Goal: Use online tool/utility: Utilize a website feature to perform a specific function

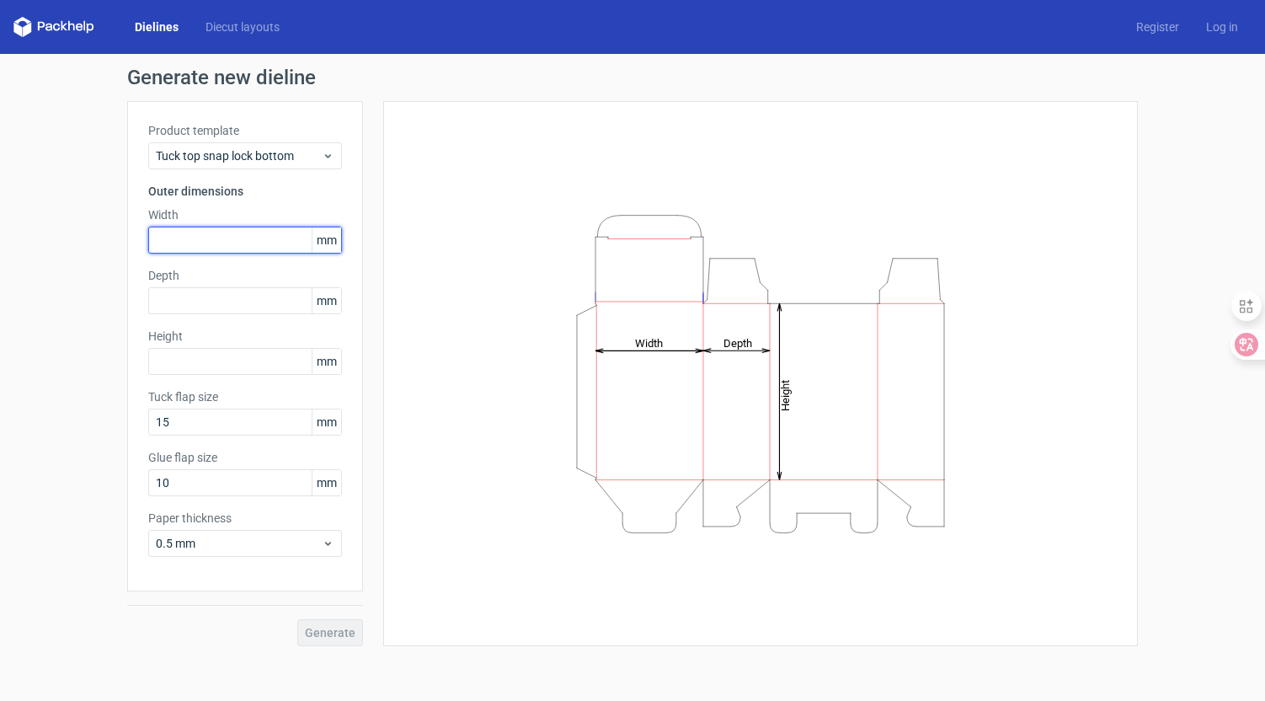
click at [211, 238] on input "text" at bounding box center [245, 240] width 194 height 27
type input "400"
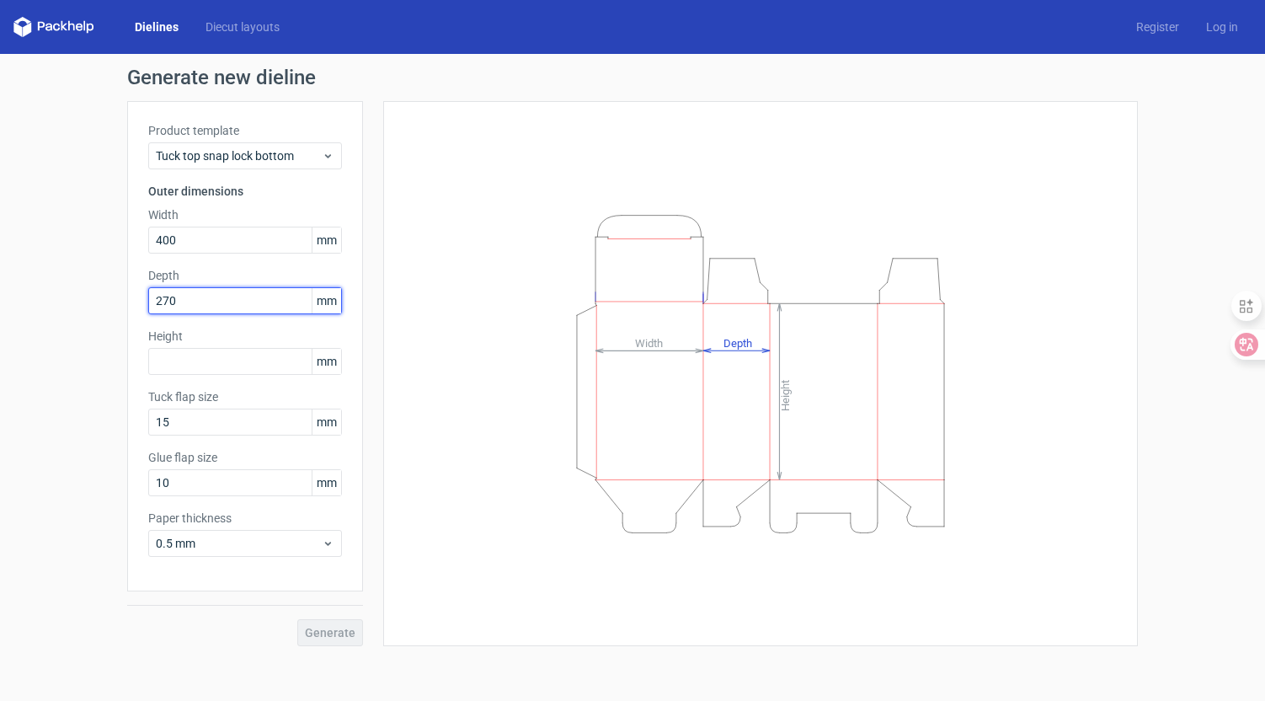
drag, startPoint x: 210, startPoint y: 302, endPoint x: 231, endPoint y: 303, distance: 21.1
click at [231, 303] on input "270" at bounding box center [245, 300] width 194 height 27
type input "210"
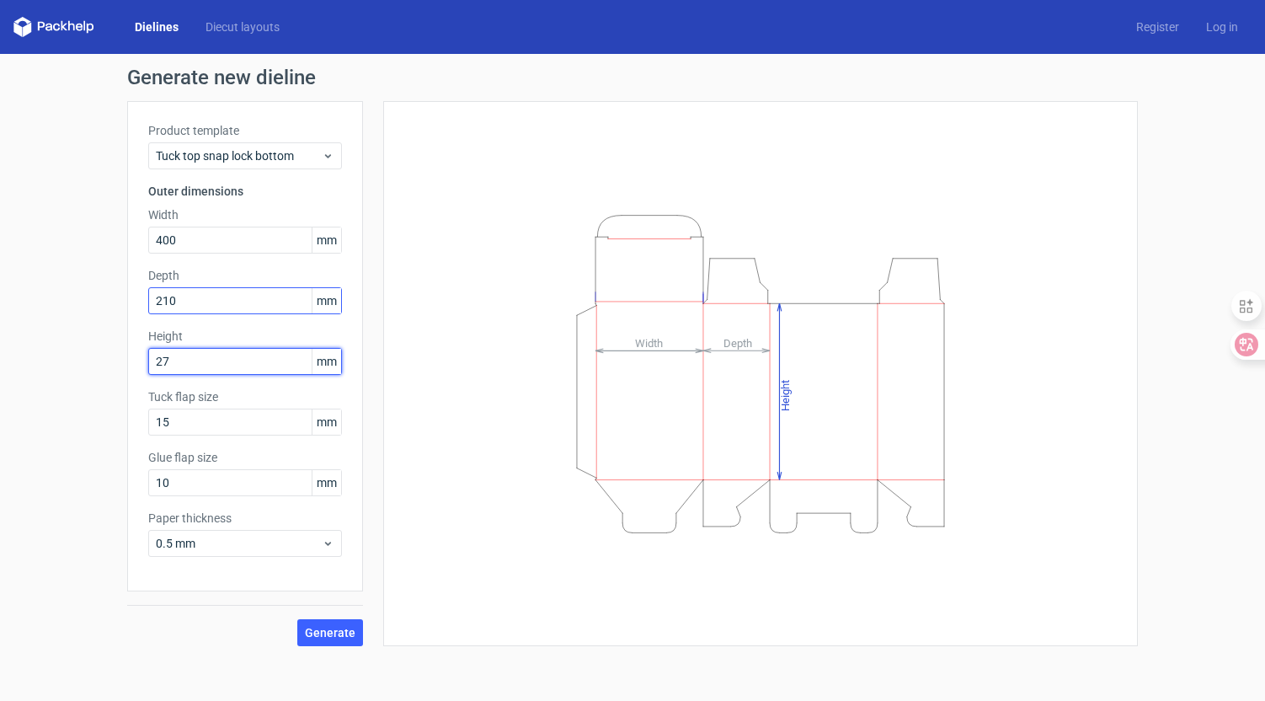
type input "270"
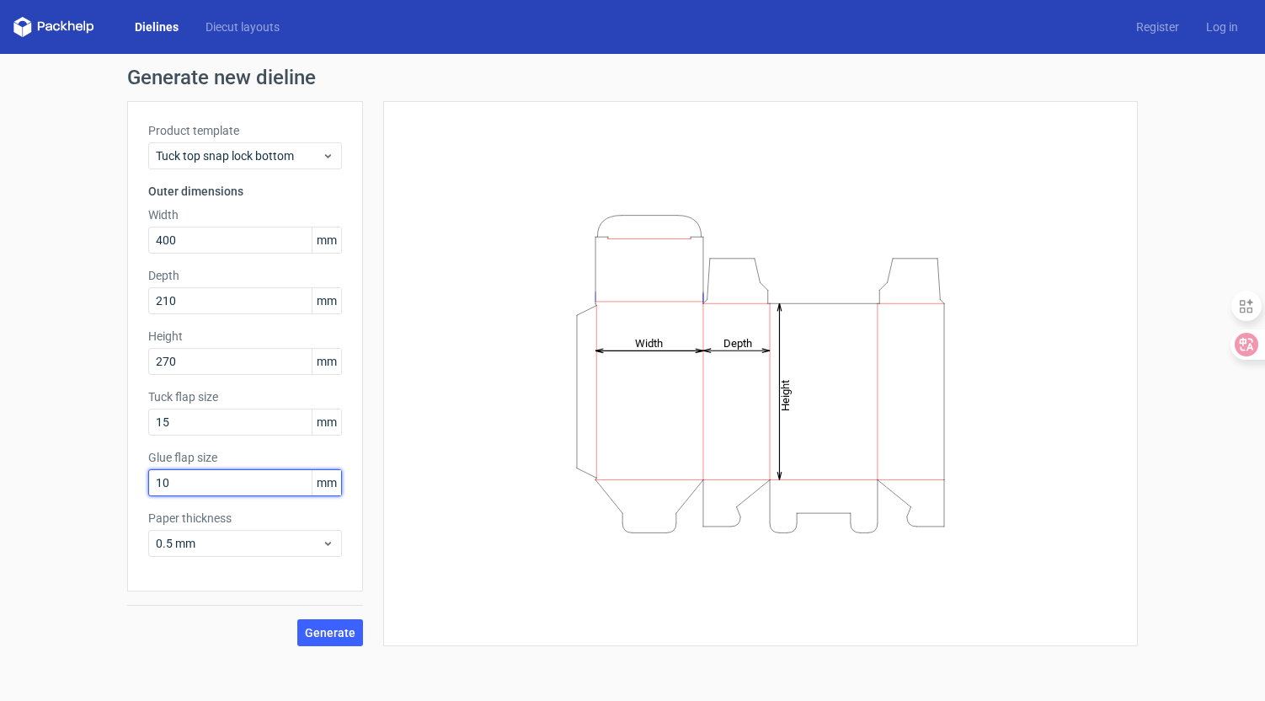
click at [192, 483] on input "10" at bounding box center [245, 482] width 194 height 27
type input "40"
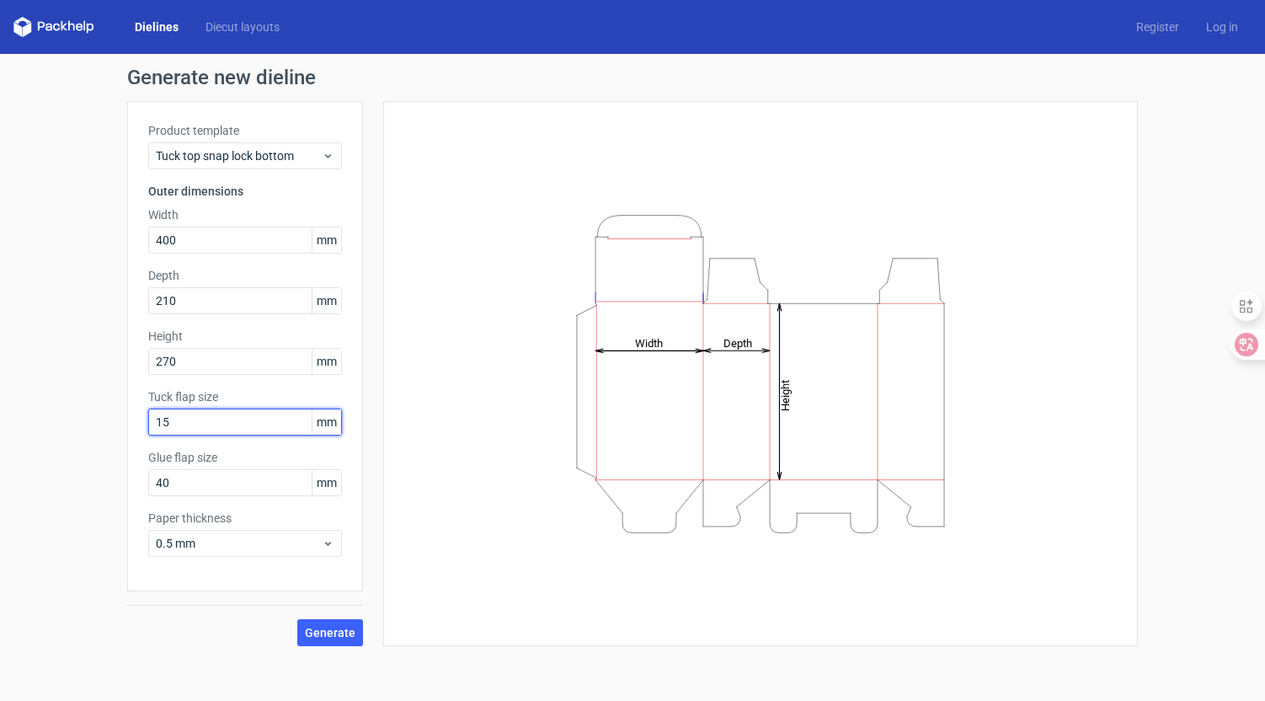
click at [200, 418] on input "15" at bounding box center [245, 422] width 194 height 27
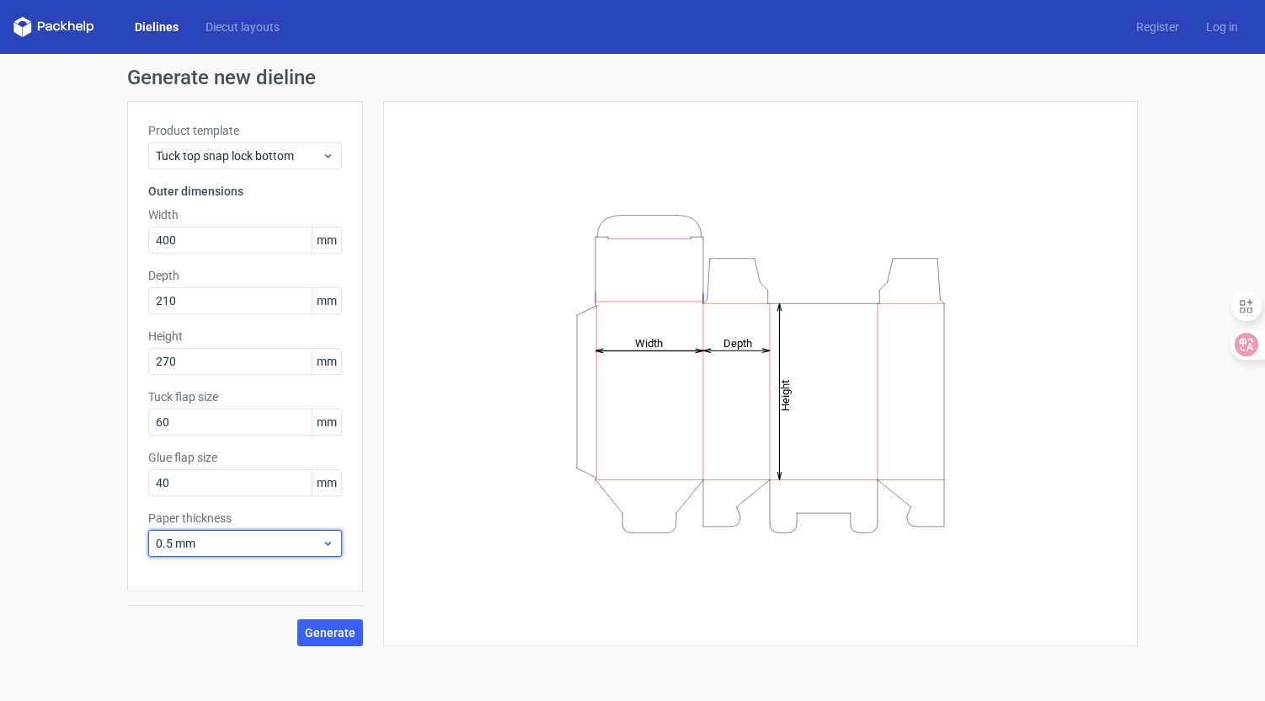
click at [288, 539] on span "0.5 mm" at bounding box center [239, 543] width 166 height 17
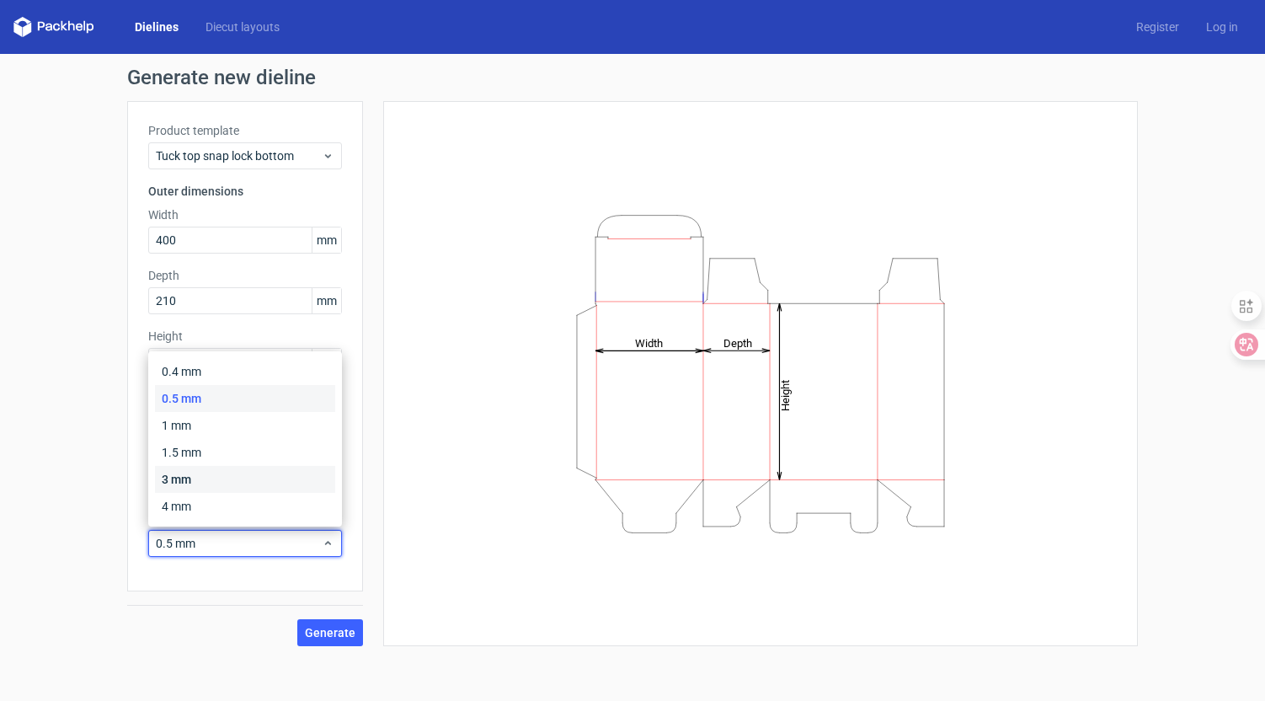
click at [179, 474] on div "3 mm" at bounding box center [245, 479] width 180 height 27
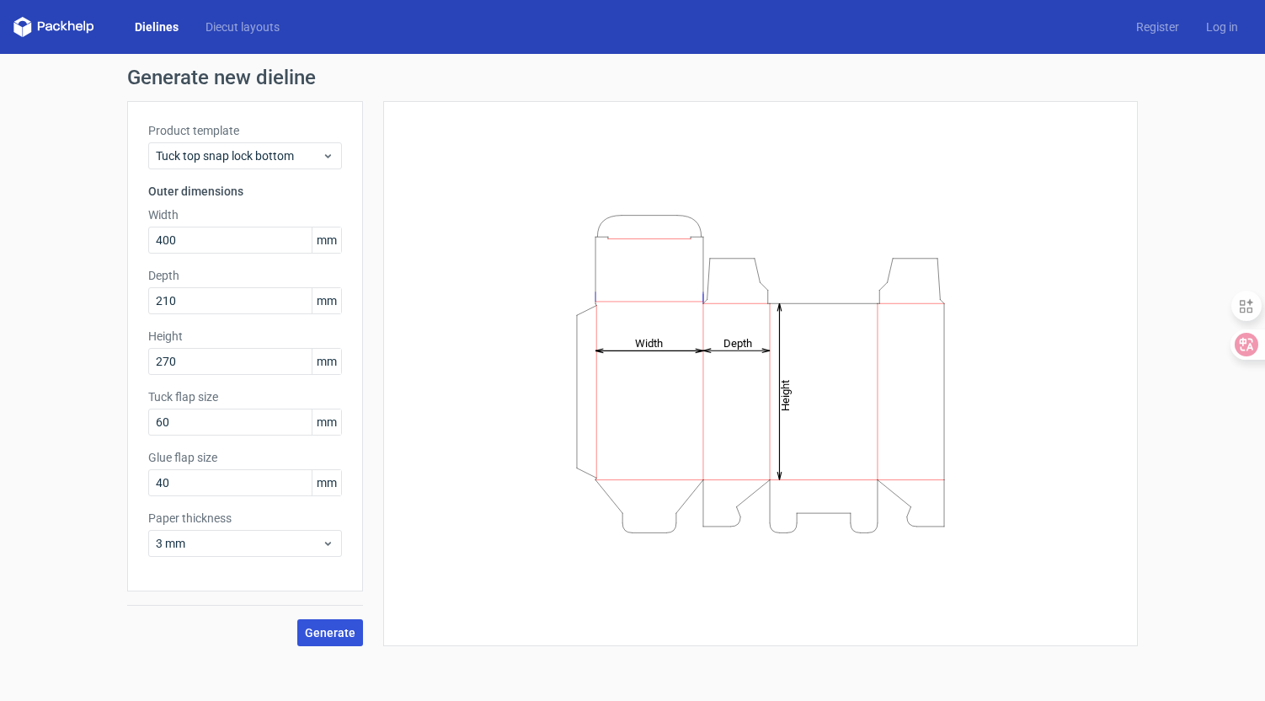
click at [334, 630] on span "Generate" at bounding box center [330, 633] width 51 height 12
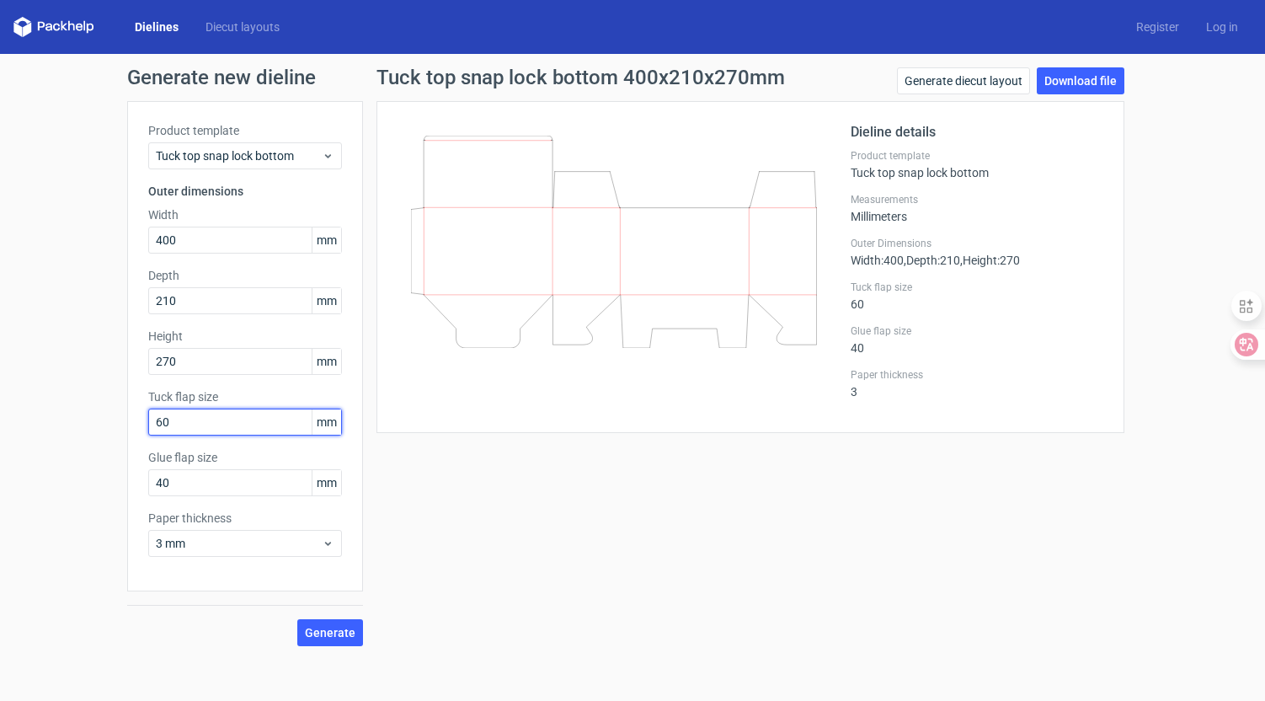
click at [210, 419] on input "60" at bounding box center [245, 422] width 194 height 27
type input "200"
click at [326, 631] on span "Generate" at bounding box center [330, 633] width 51 height 12
click at [988, 80] on link "Generate diecut layout" at bounding box center [963, 80] width 133 height 27
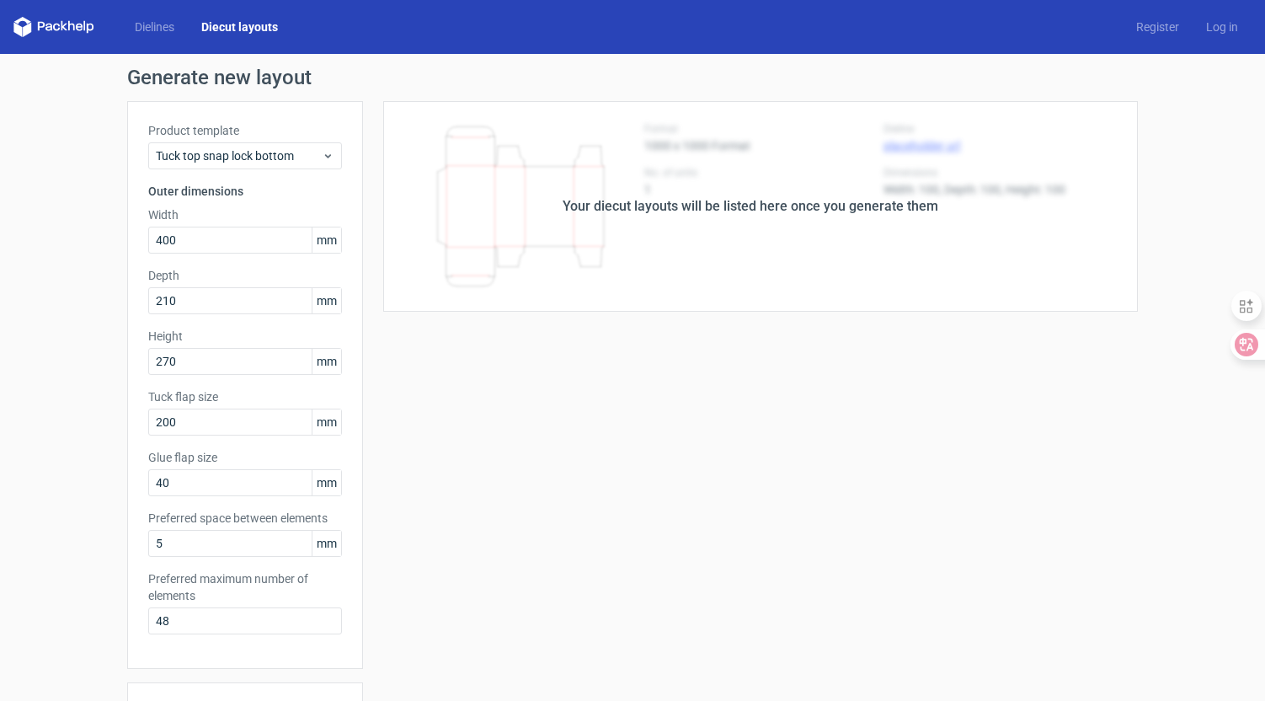
click at [698, 357] on div "Your diecut layouts will be listed here once you generate them Height Depth Wid…" at bounding box center [750, 558] width 775 height 914
click at [313, 152] on span "Tuck top snap lock bottom" at bounding box center [239, 155] width 166 height 17
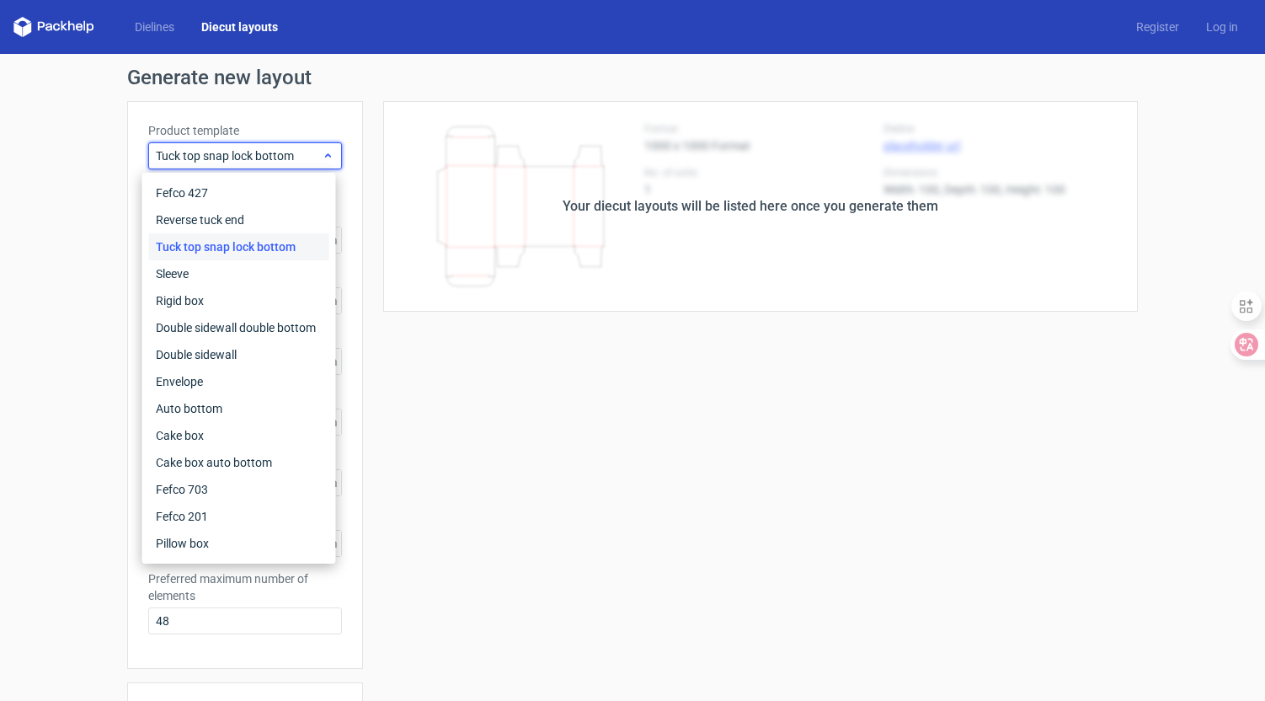
click at [313, 152] on span "Tuck top snap lock bottom" at bounding box center [239, 155] width 166 height 17
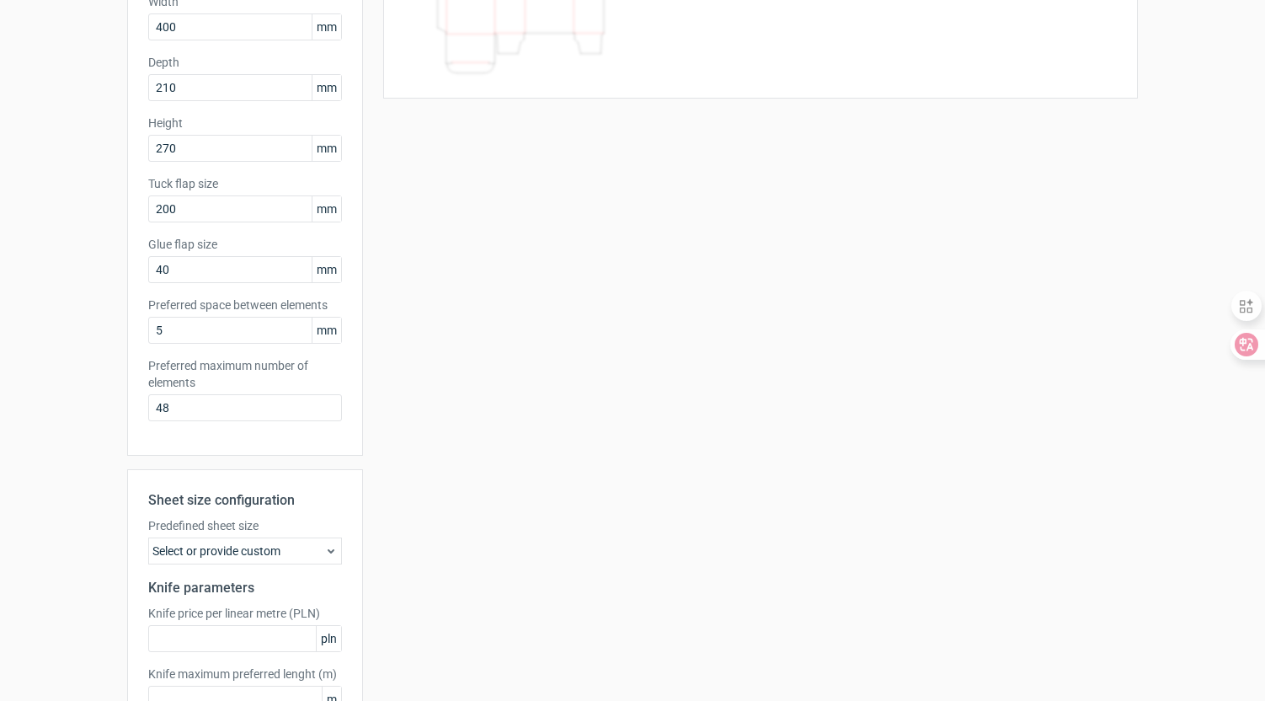
scroll to position [328, 0]
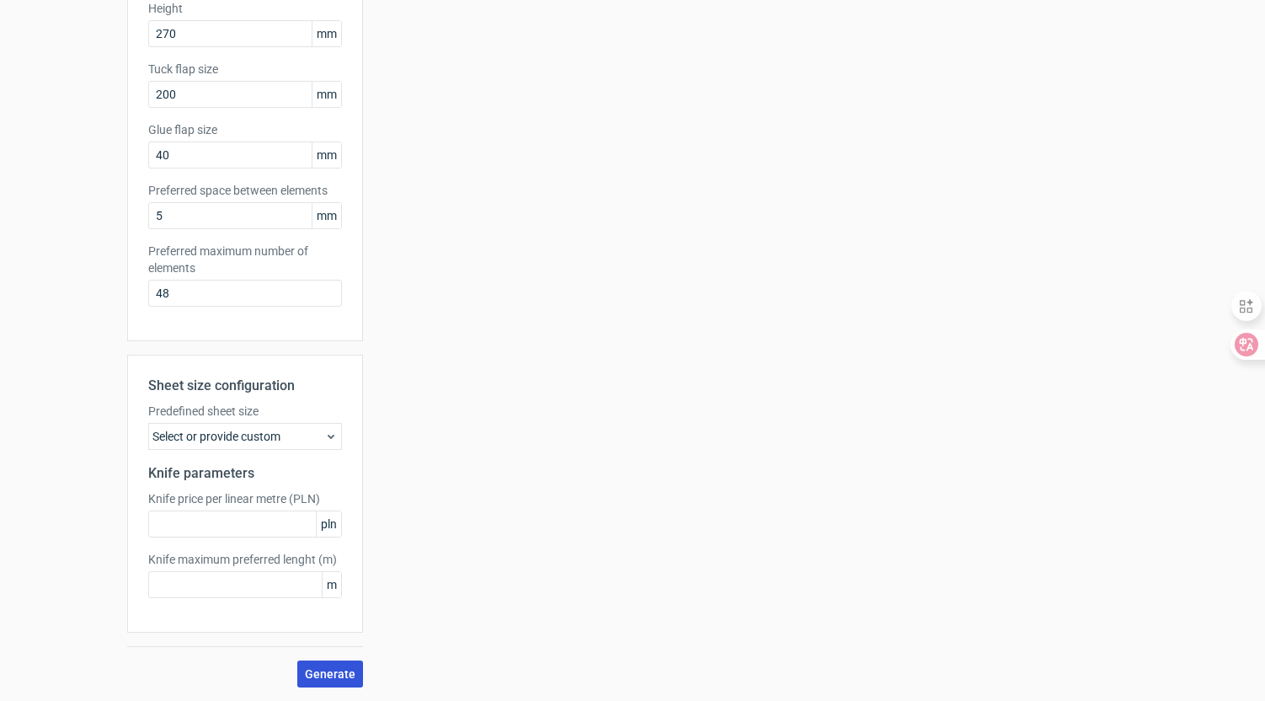
click at [327, 676] on span "Generate" at bounding box center [330, 674] width 51 height 12
click at [1135, 662] on icon at bounding box center [1137, 660] width 15 height 15
click at [1140, 661] on icon at bounding box center [1137, 660] width 15 height 15
click at [849, 399] on div "Your diecut layouts will be listed here once you generate them Height Depth Wid…" at bounding box center [750, 230] width 775 height 914
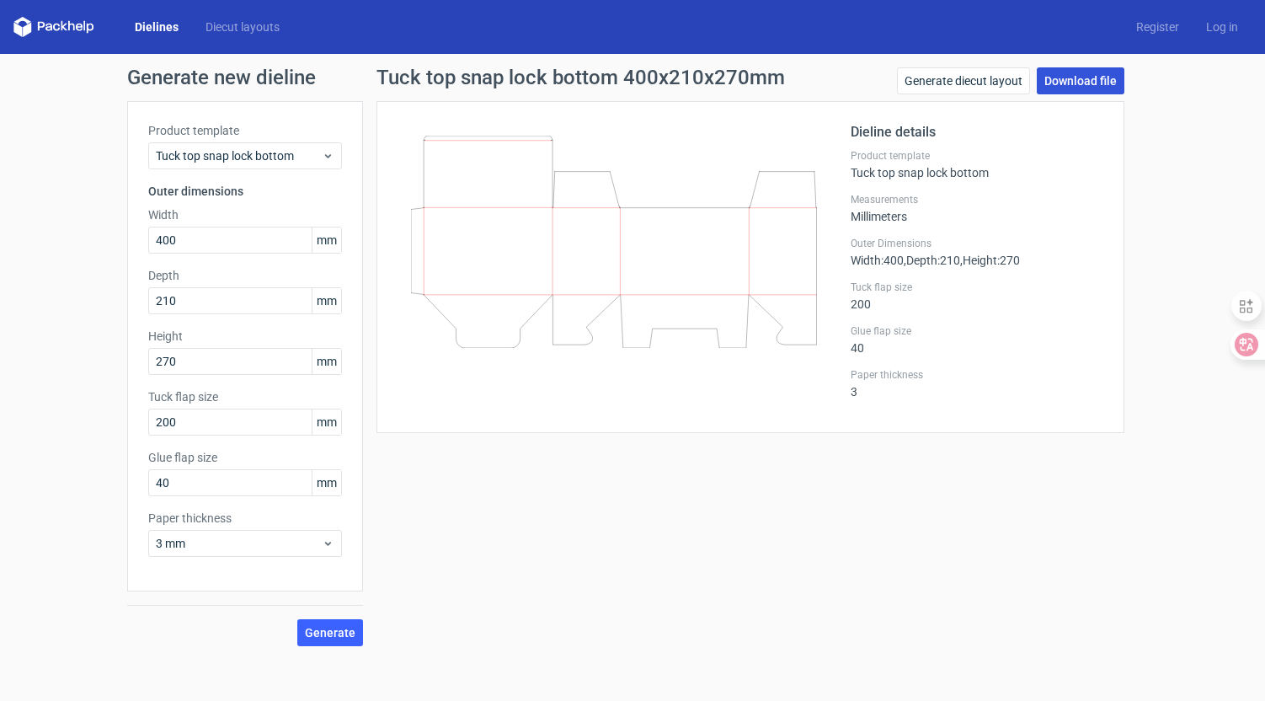
click at [1095, 82] on link "Download file" at bounding box center [1081, 80] width 88 height 27
click at [332, 542] on icon at bounding box center [328, 543] width 13 height 13
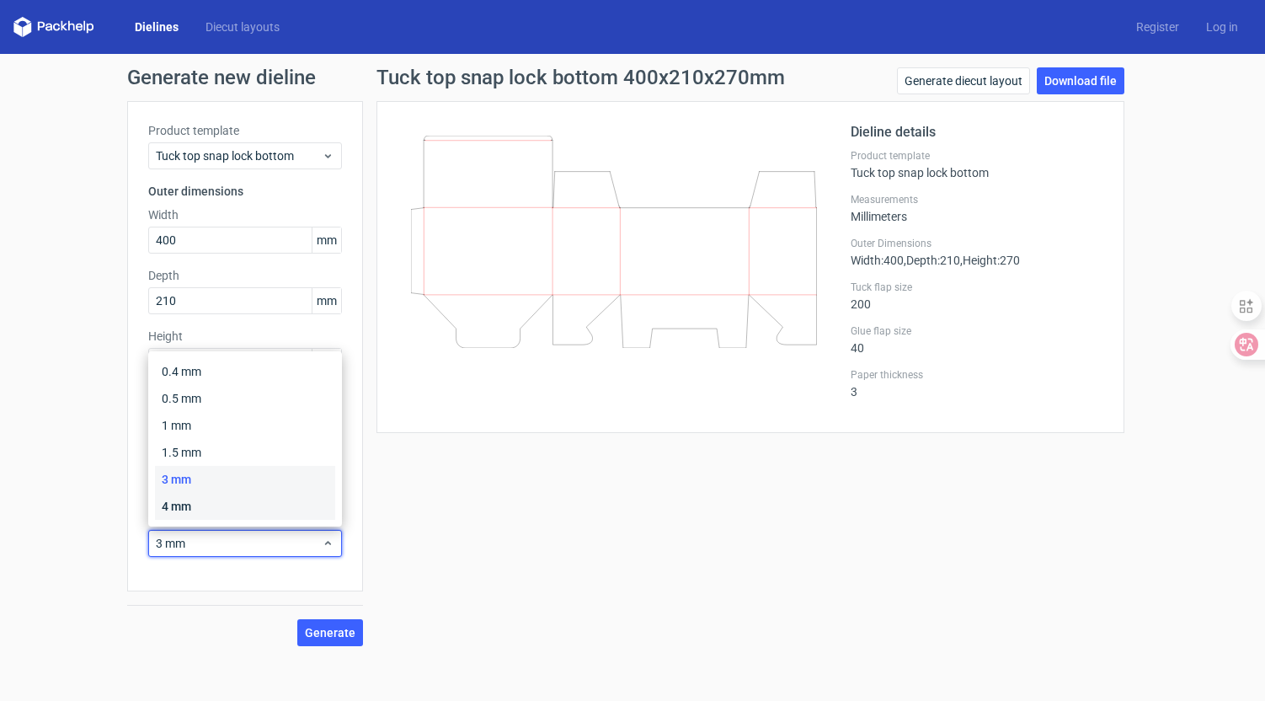
click at [308, 510] on div "4 mm" at bounding box center [245, 506] width 180 height 27
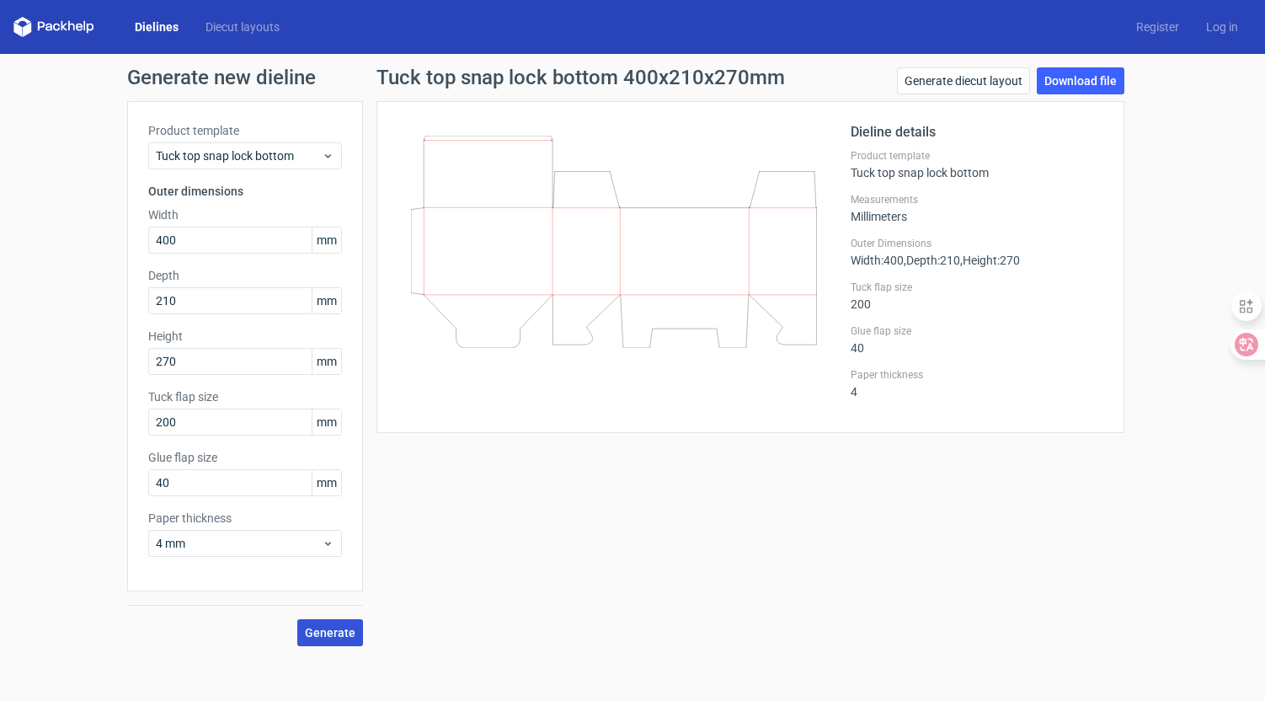
click at [335, 632] on span "Generate" at bounding box center [330, 633] width 51 height 12
click at [1070, 80] on link "Download file" at bounding box center [1081, 80] width 88 height 27
click at [213, 156] on span "Tuck top snap lock bottom" at bounding box center [239, 155] width 166 height 17
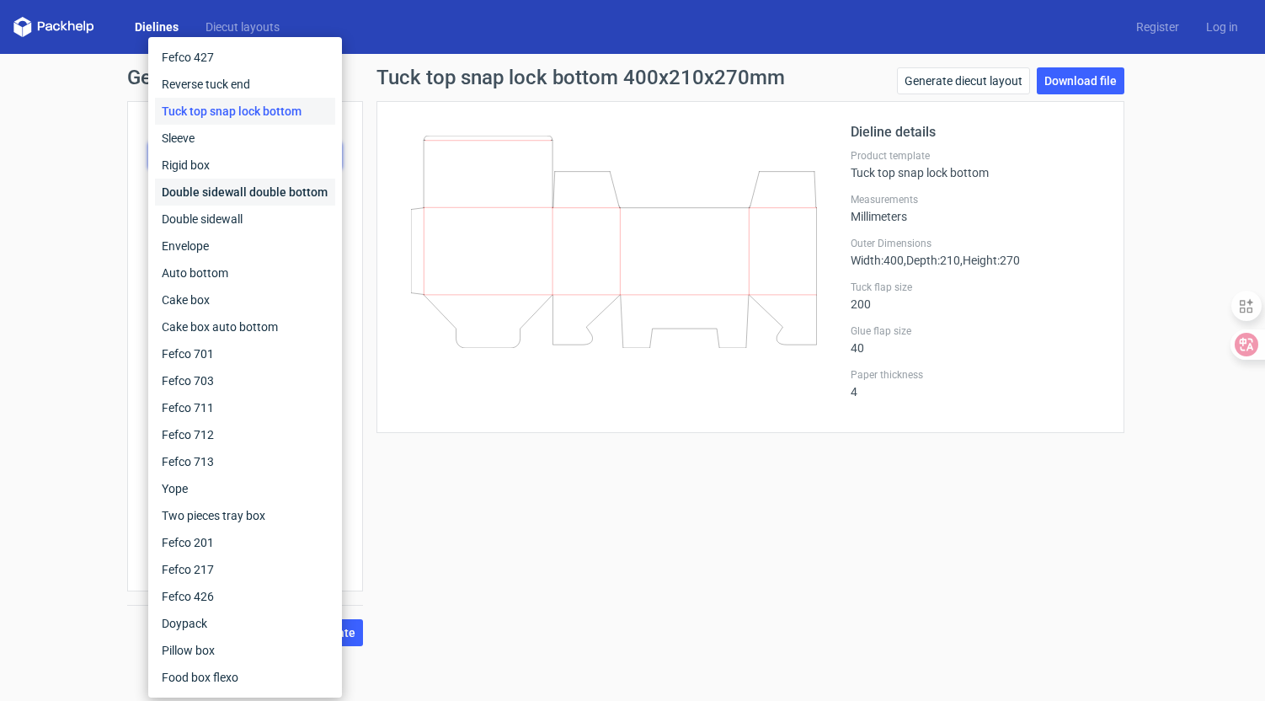
click at [221, 196] on div "Double sidewall double bottom" at bounding box center [245, 192] width 180 height 27
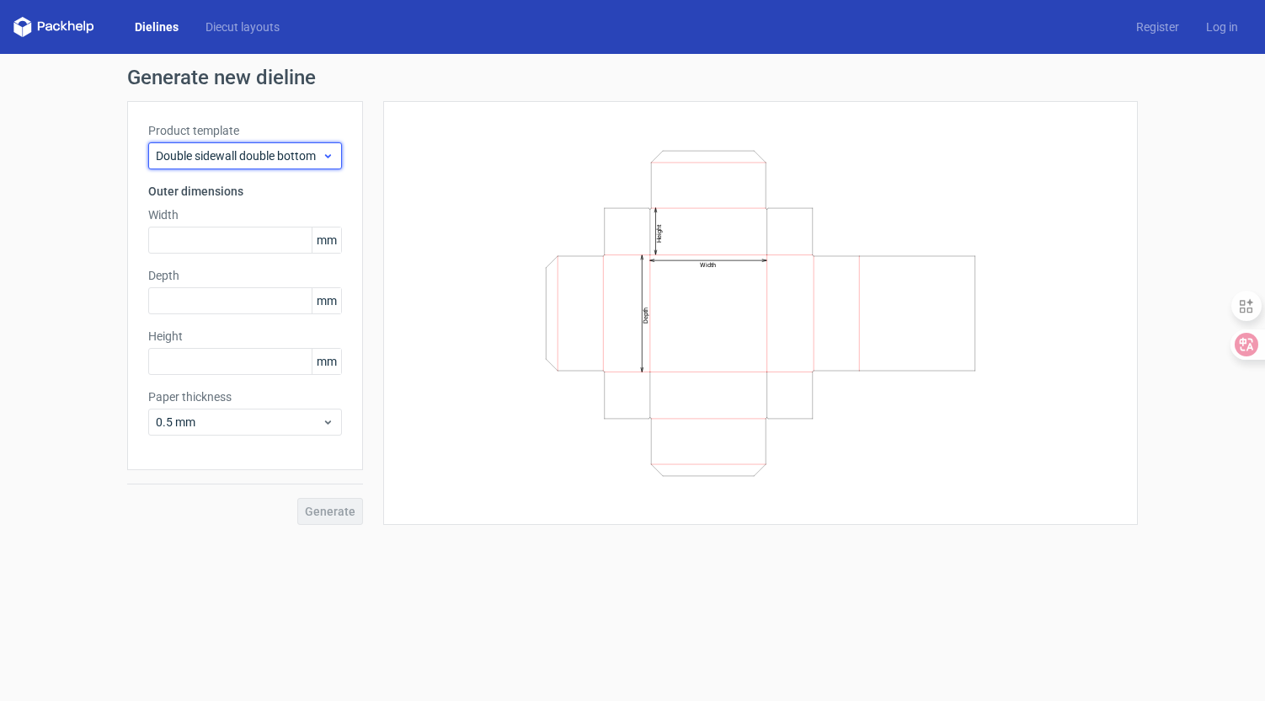
click at [271, 156] on span "Double sidewall double bottom" at bounding box center [239, 155] width 166 height 17
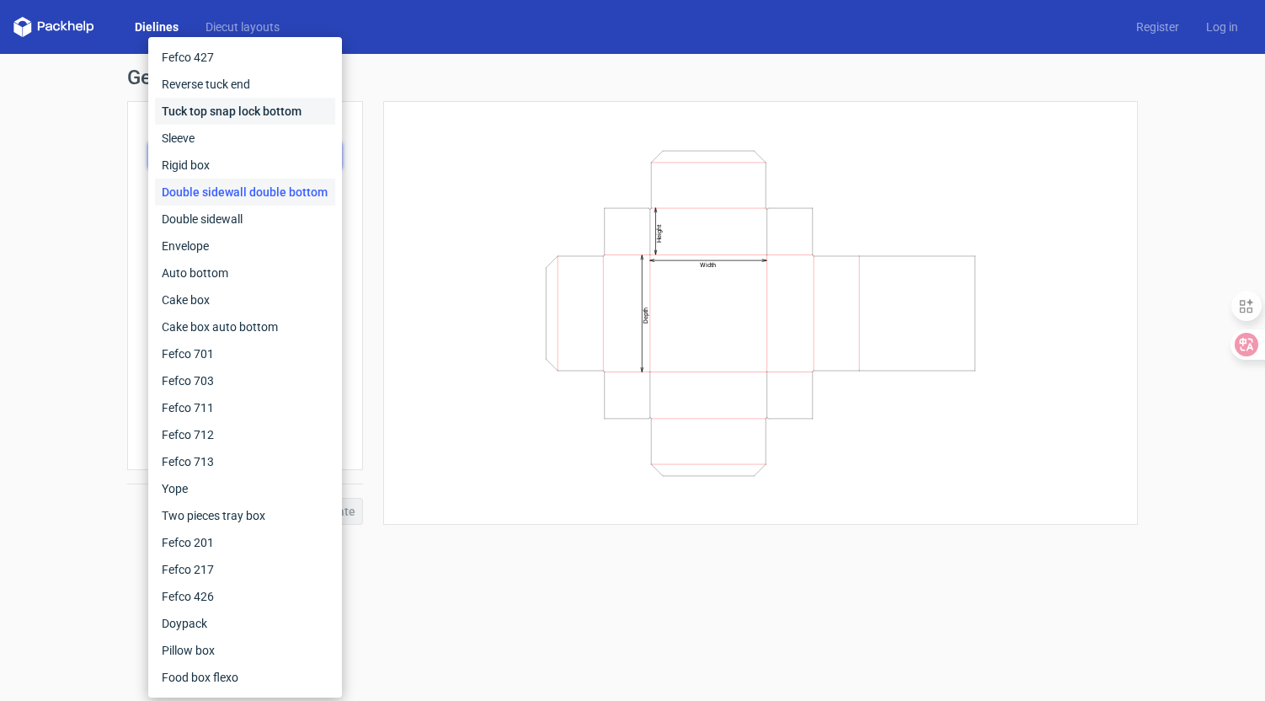
click at [254, 111] on div "Tuck top snap lock bottom" at bounding box center [245, 111] width 180 height 27
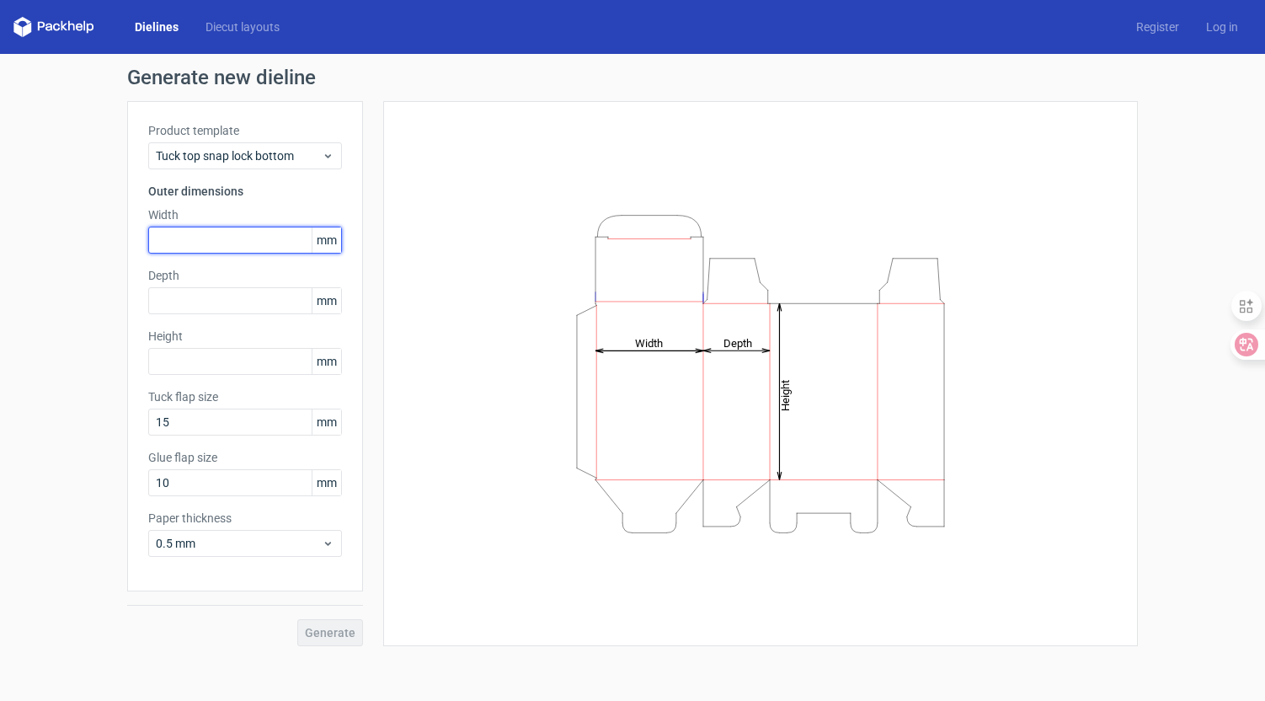
click at [218, 237] on input "text" at bounding box center [245, 240] width 194 height 27
type input "2"
type input "400"
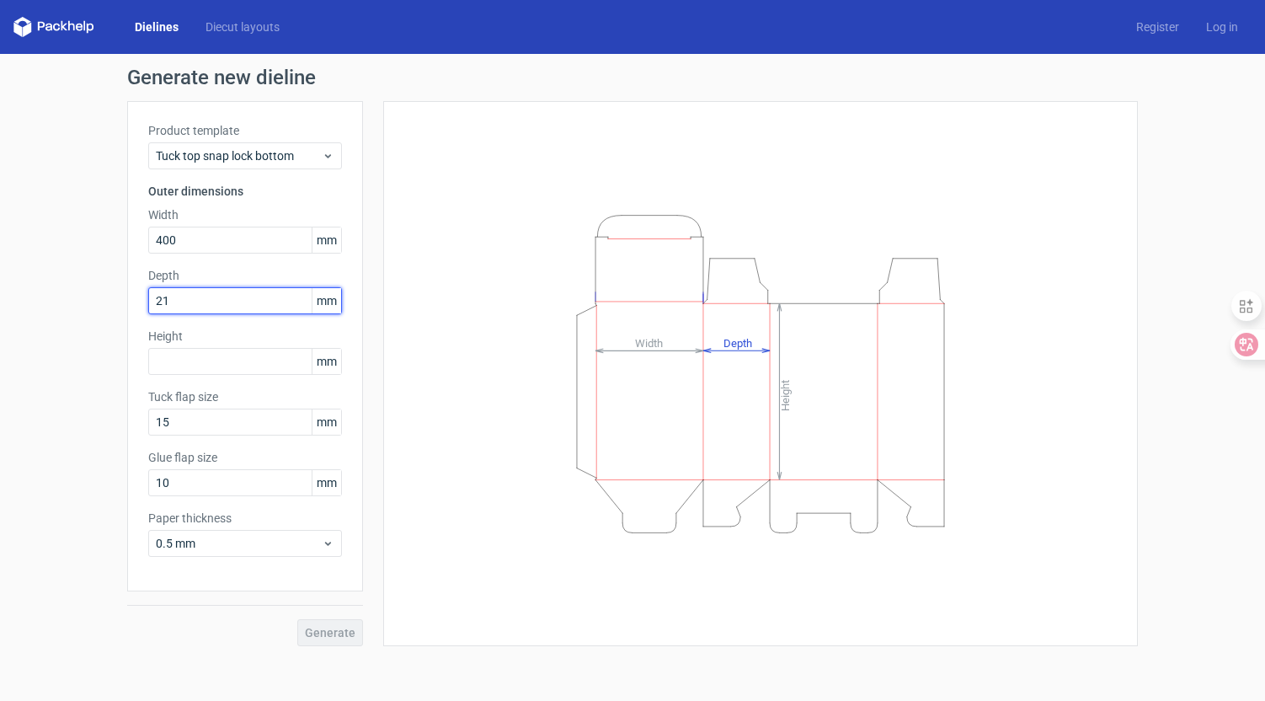
type input "210"
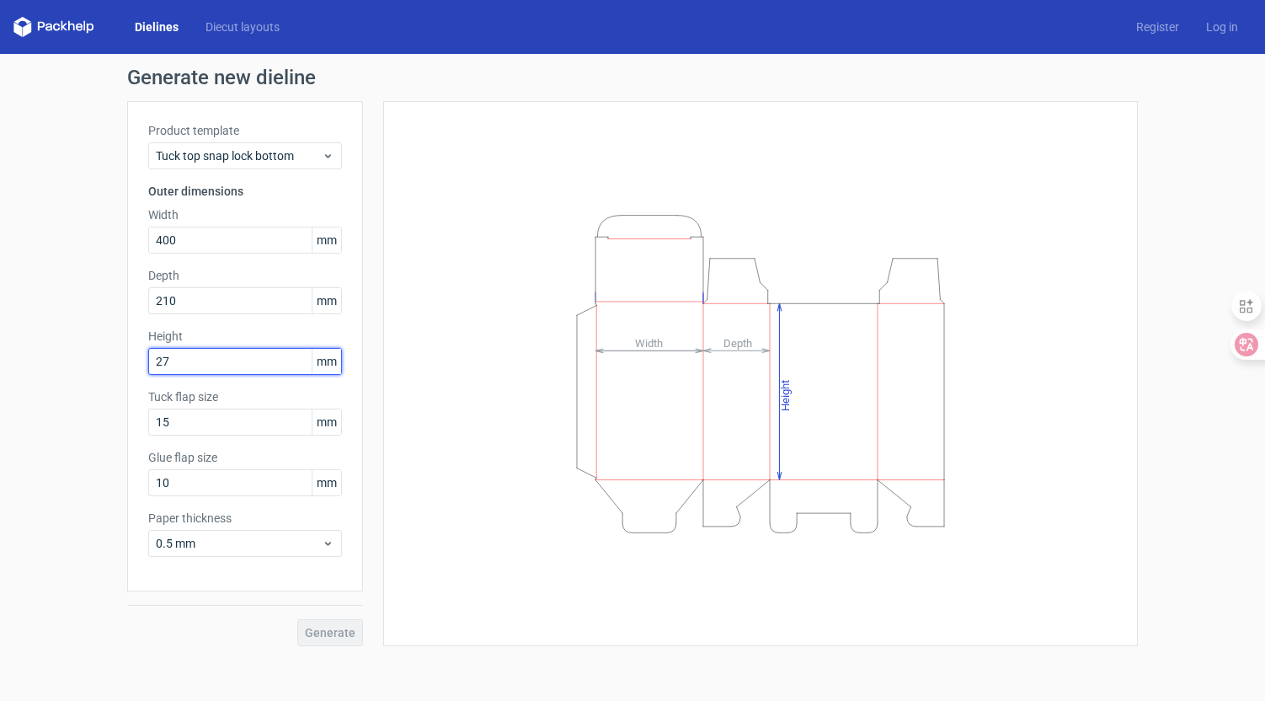
type input "270"
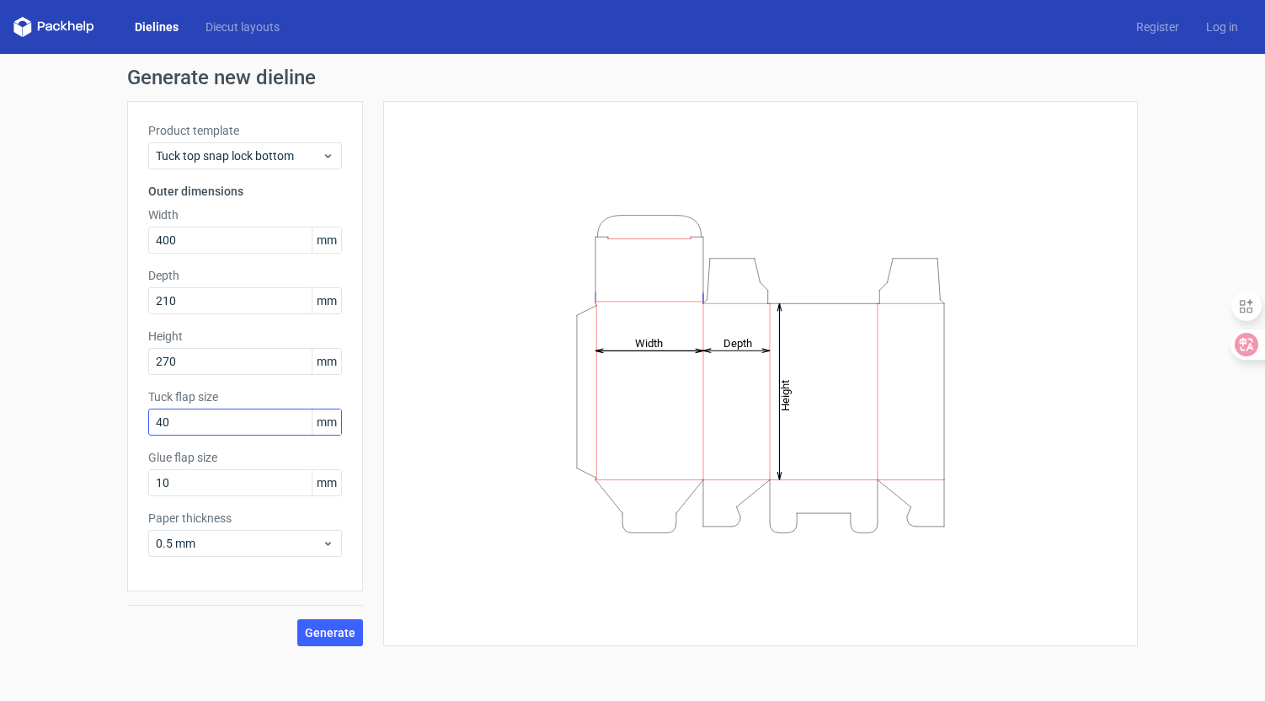
drag, startPoint x: 206, startPoint y: 435, endPoint x: 204, endPoint y: 426, distance: 9.6
click at [206, 435] on div "Product template Tuck top snap lock bottom Outer dimensions Width 400 mm Depth …" at bounding box center [245, 346] width 236 height 490
click at [201, 419] on input "40" at bounding box center [245, 422] width 194 height 27
type input "60"
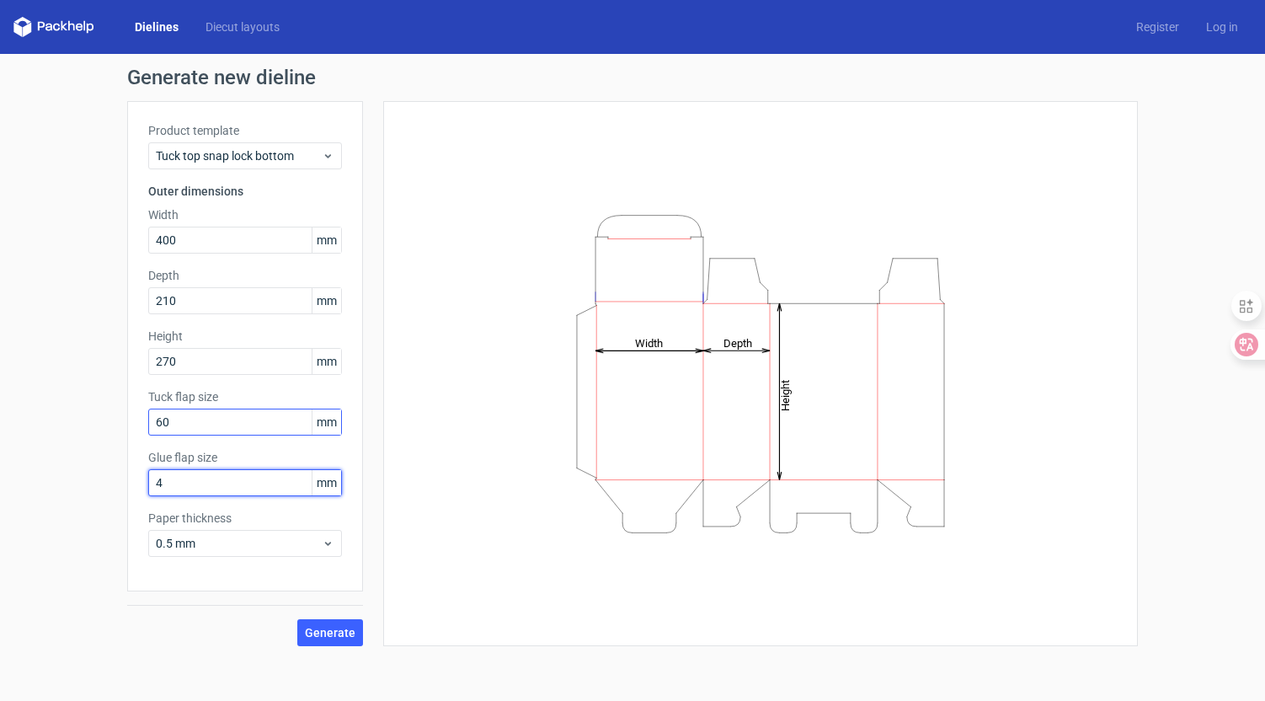
type input "40"
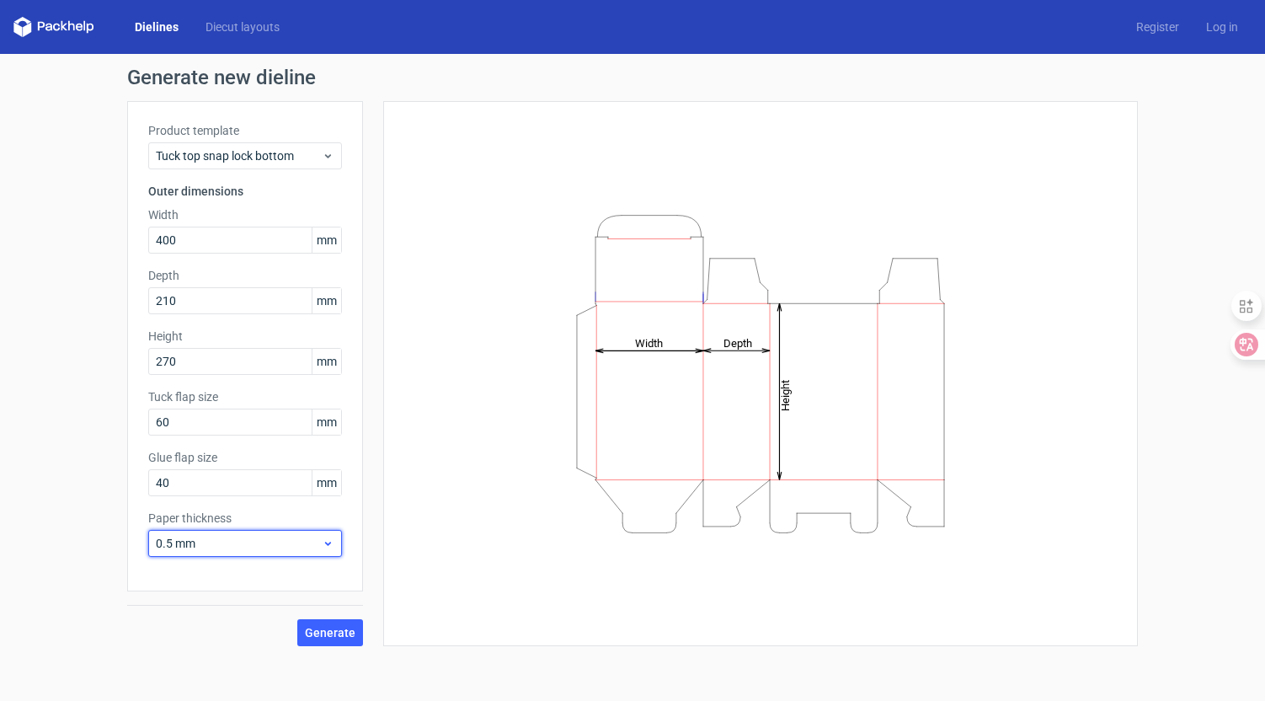
click at [333, 544] on icon at bounding box center [328, 543] width 13 height 13
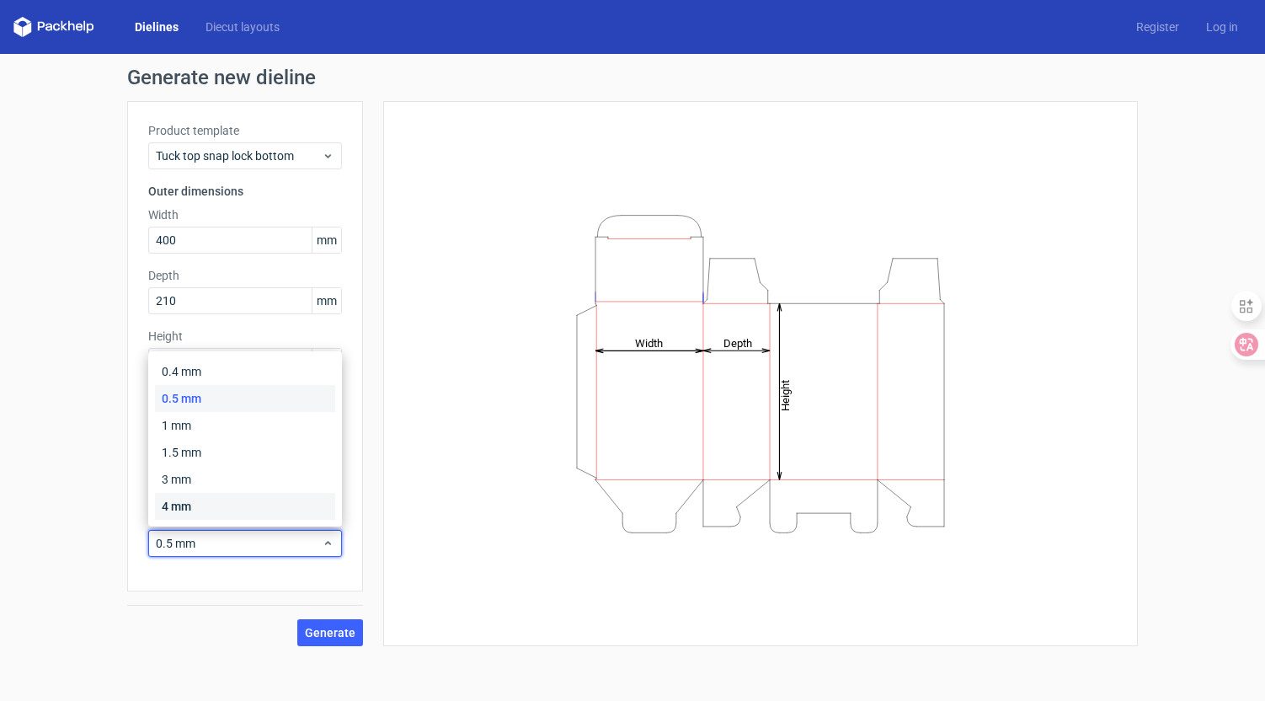
click at [263, 508] on div "4 mm" at bounding box center [245, 506] width 180 height 27
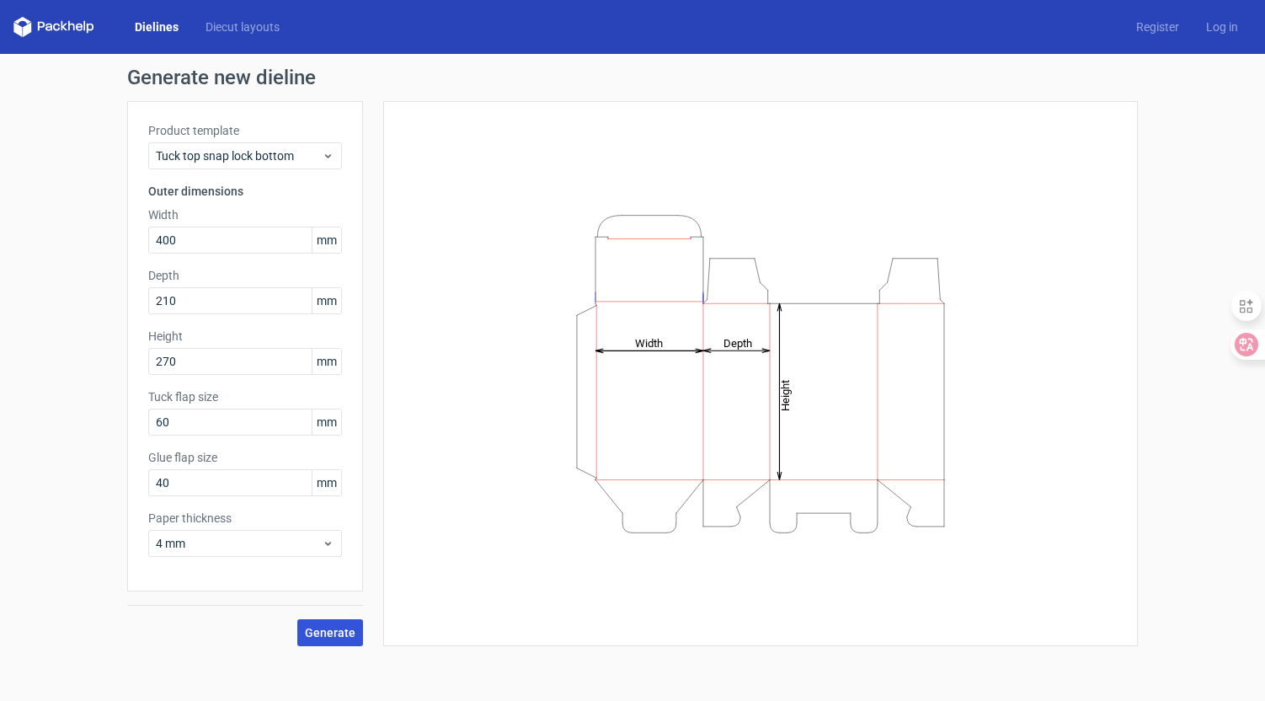
click at [332, 628] on span "Generate" at bounding box center [330, 633] width 51 height 12
